Goal: Task Accomplishment & Management: Manage account settings

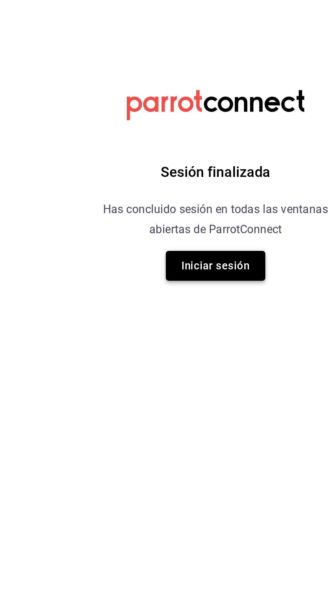
click at [159, 334] on button "Iniciar sesión" at bounding box center [164, 333] width 47 height 14
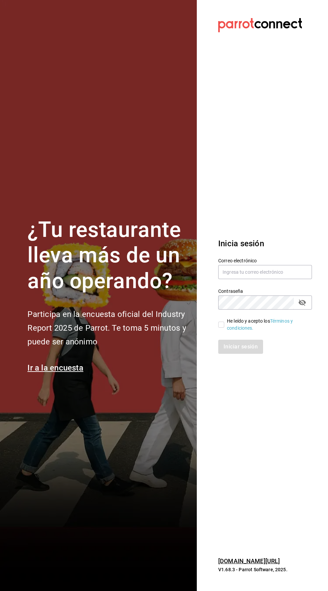
scroll to position [22, 0]
click at [234, 258] on div "Correo electrónico" at bounding box center [261, 265] width 102 height 30
click at [235, 275] on input "text" at bounding box center [265, 272] width 94 height 14
type input "[EMAIL_ADDRESS][PERSON_NAME][DOMAIN_NAME]"
click at [222, 328] on input "He leído y acepto los Términos y condiciones." at bounding box center [221, 325] width 6 height 6
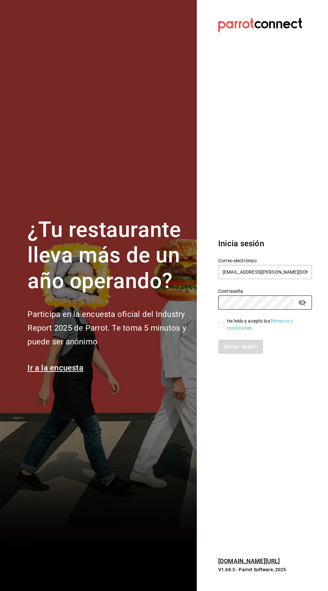
checkbox input "true"
click at [227, 350] on button "Iniciar sesión" at bounding box center [241, 347] width 46 height 14
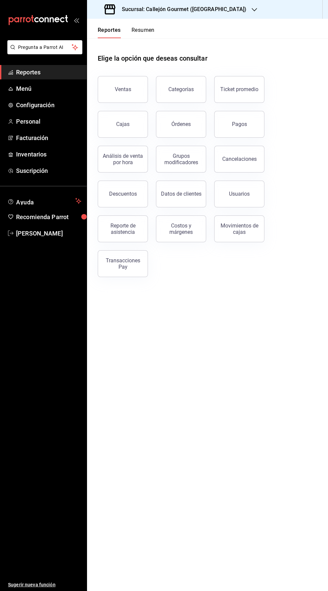
click at [142, 36] on button "Resumen" at bounding box center [143, 32] width 23 height 11
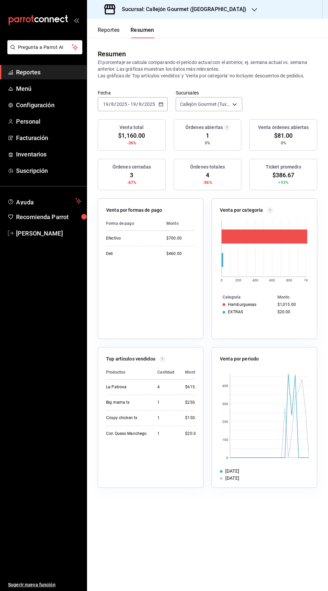
scroll to position [24, 0]
